Goal: Information Seeking & Learning: Learn about a topic

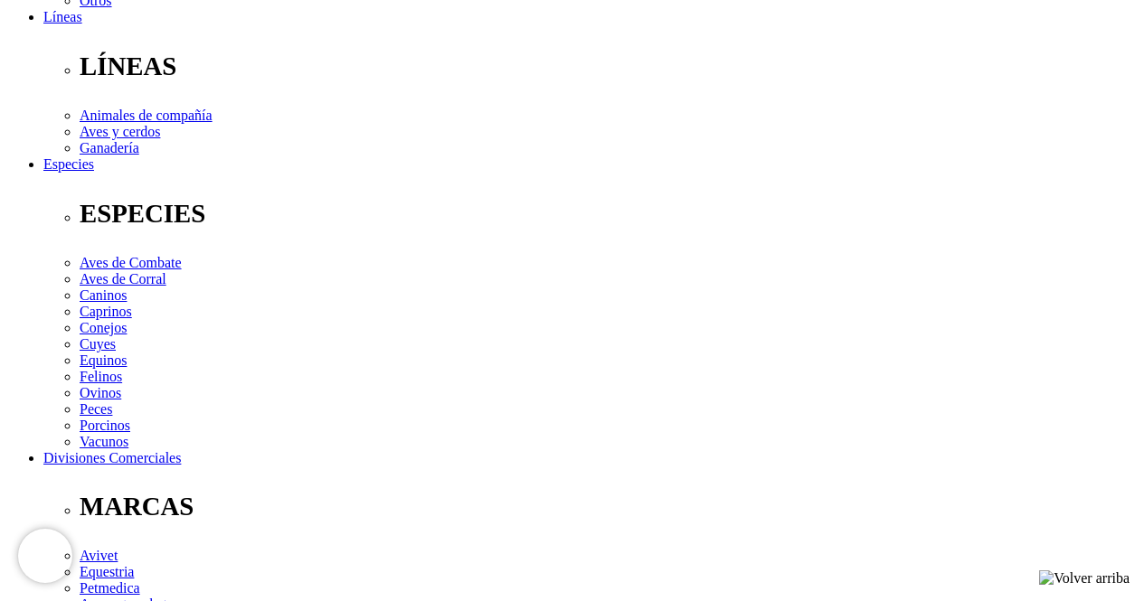
scroll to position [814, 0]
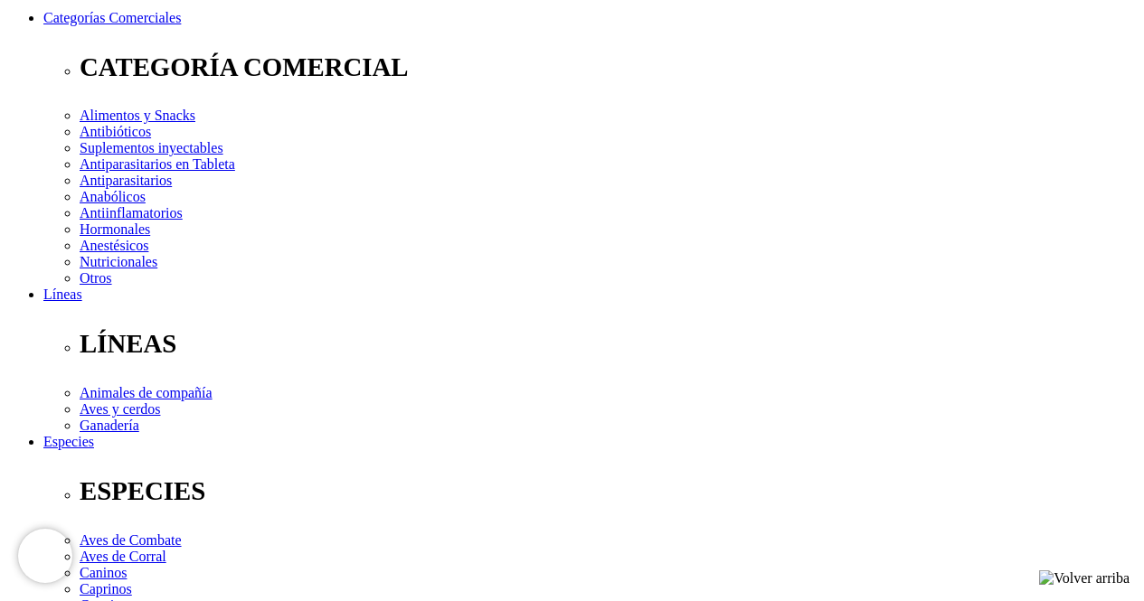
scroll to position [271, 0]
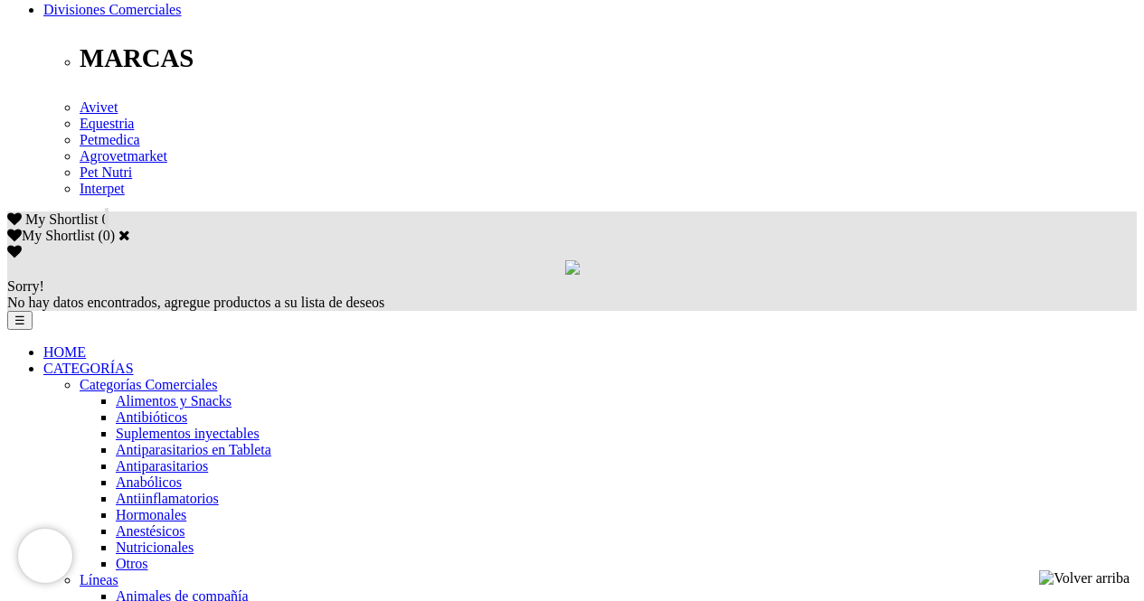
scroll to position [995, 0]
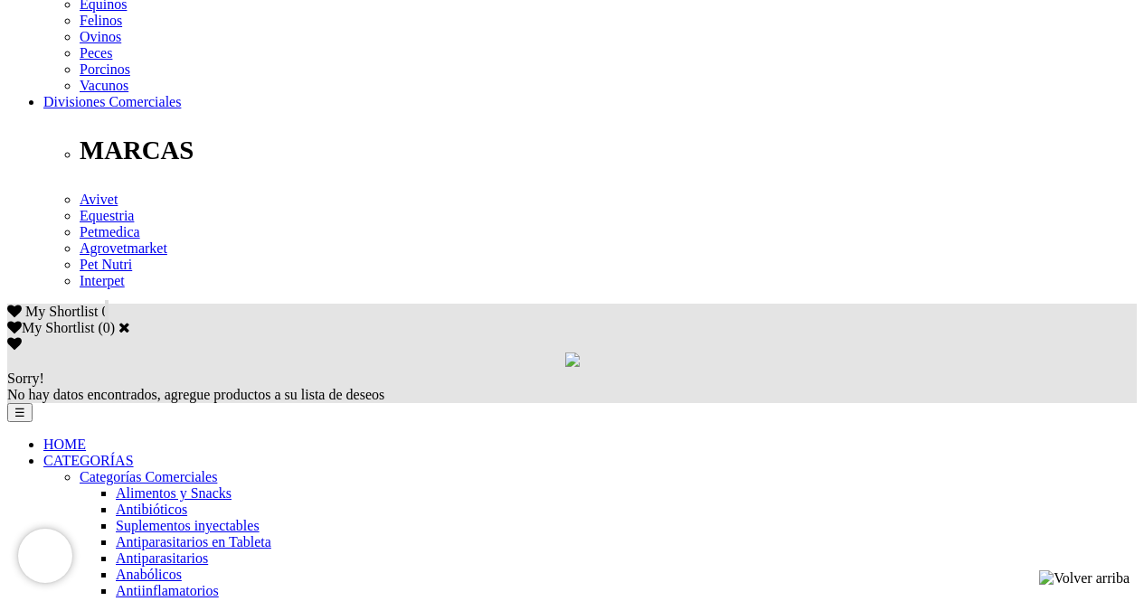
scroll to position [904, 0]
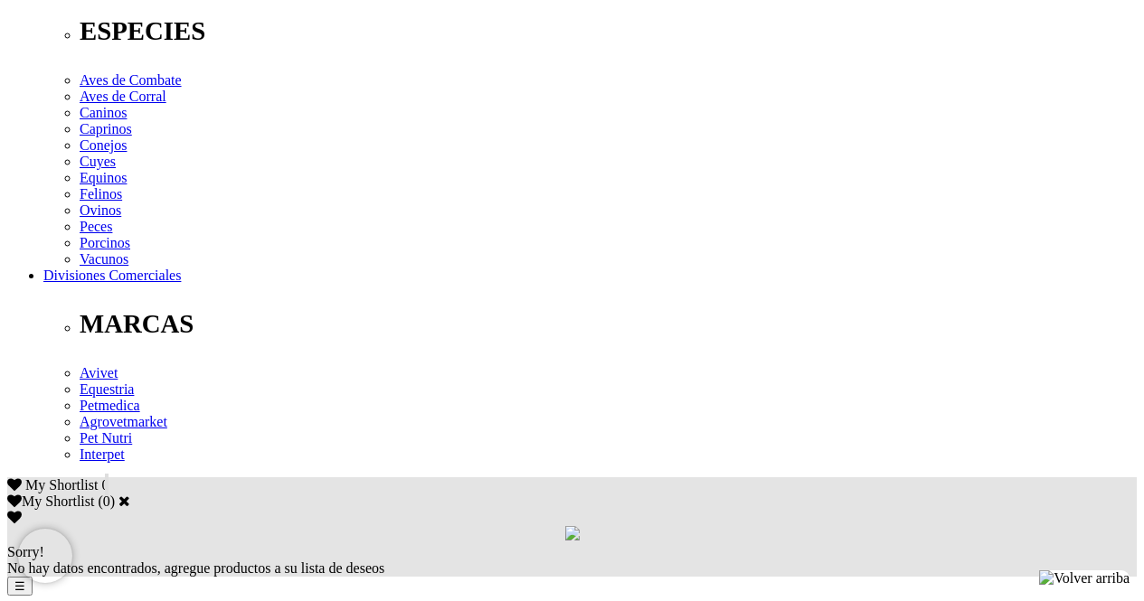
scroll to position [814, 0]
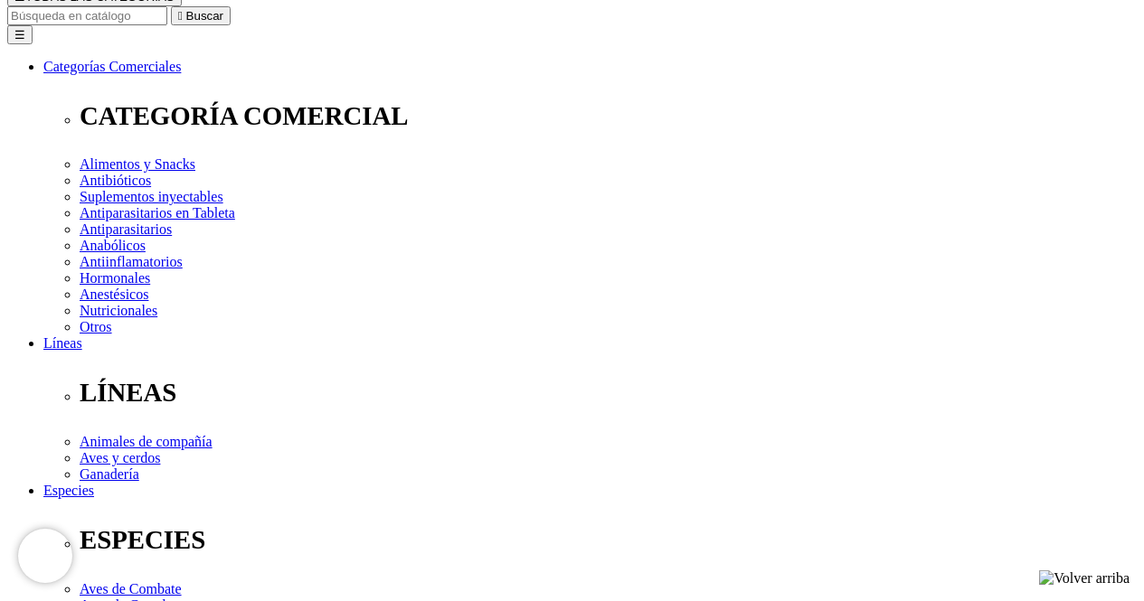
scroll to position [90, 0]
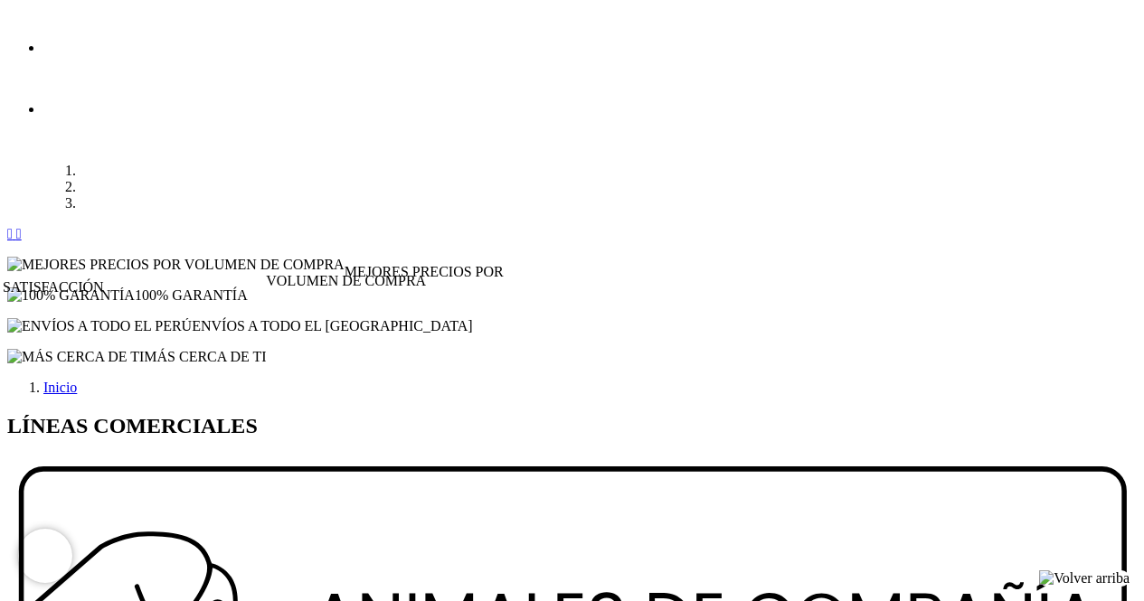
scroll to position [2047, 0]
